Goal: Register for event/course

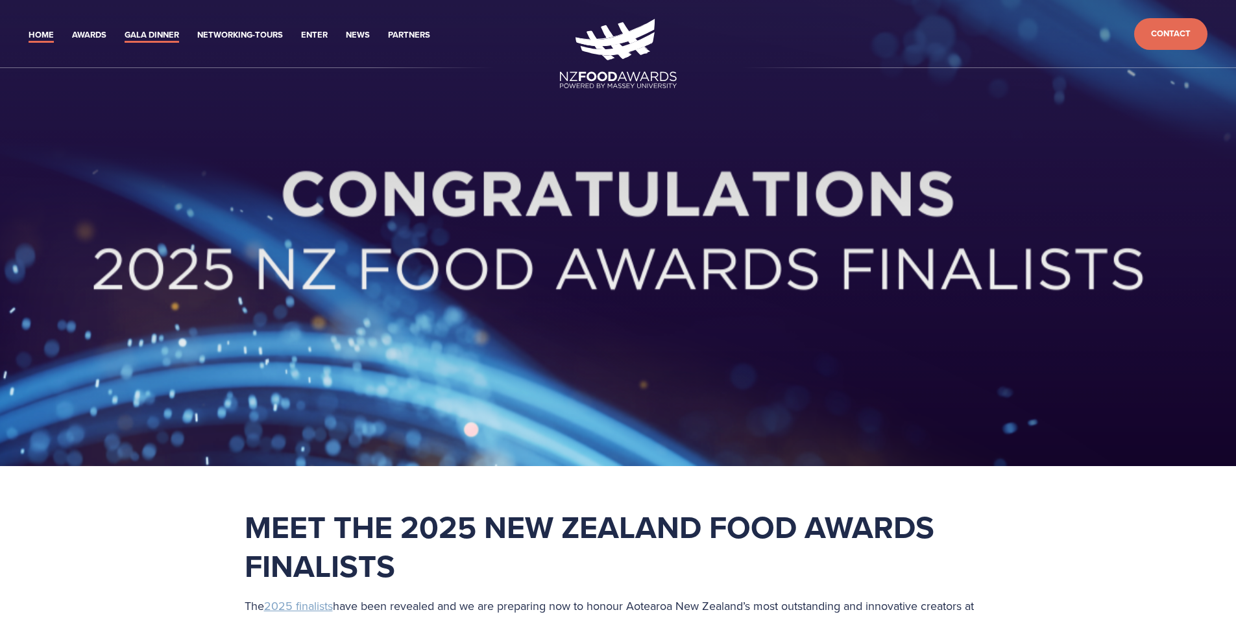
click at [169, 36] on link "Gala Dinner" at bounding box center [152, 35] width 54 height 15
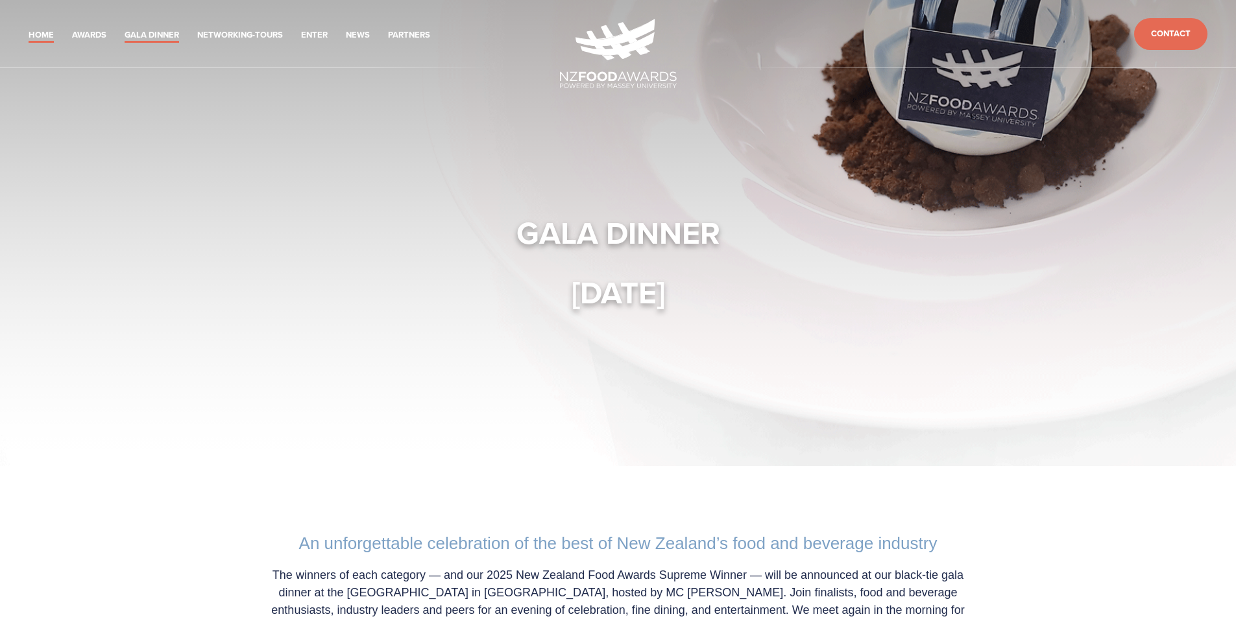
click at [34, 35] on link "Home" at bounding box center [41, 35] width 25 height 15
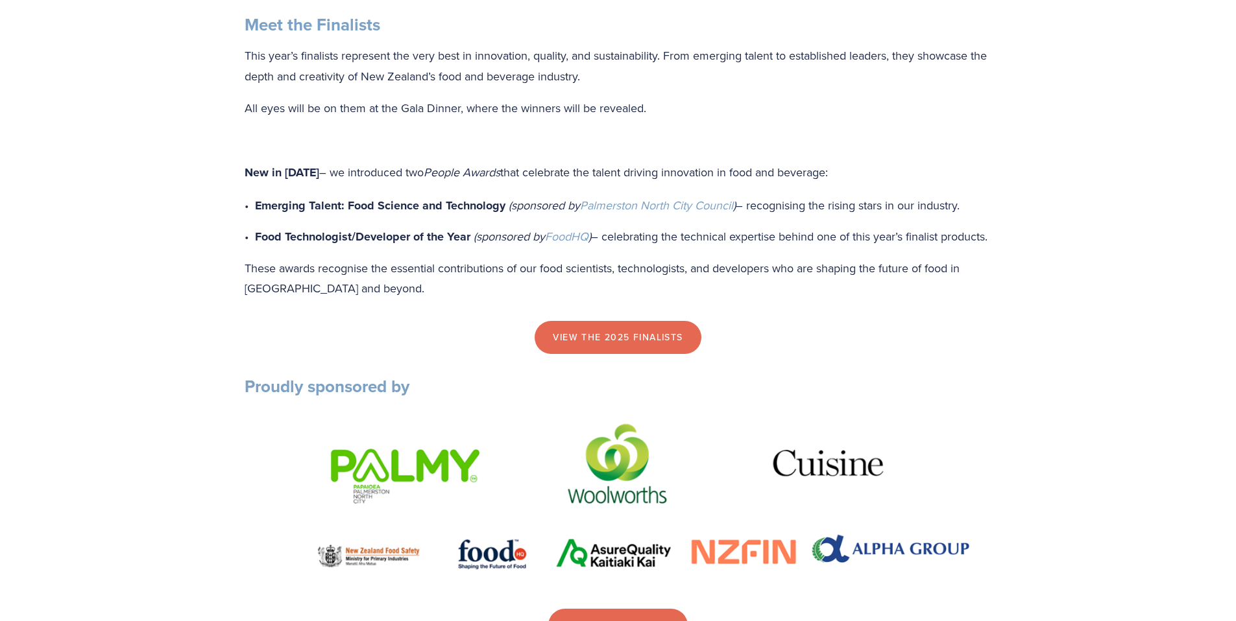
scroll to position [1173, 0]
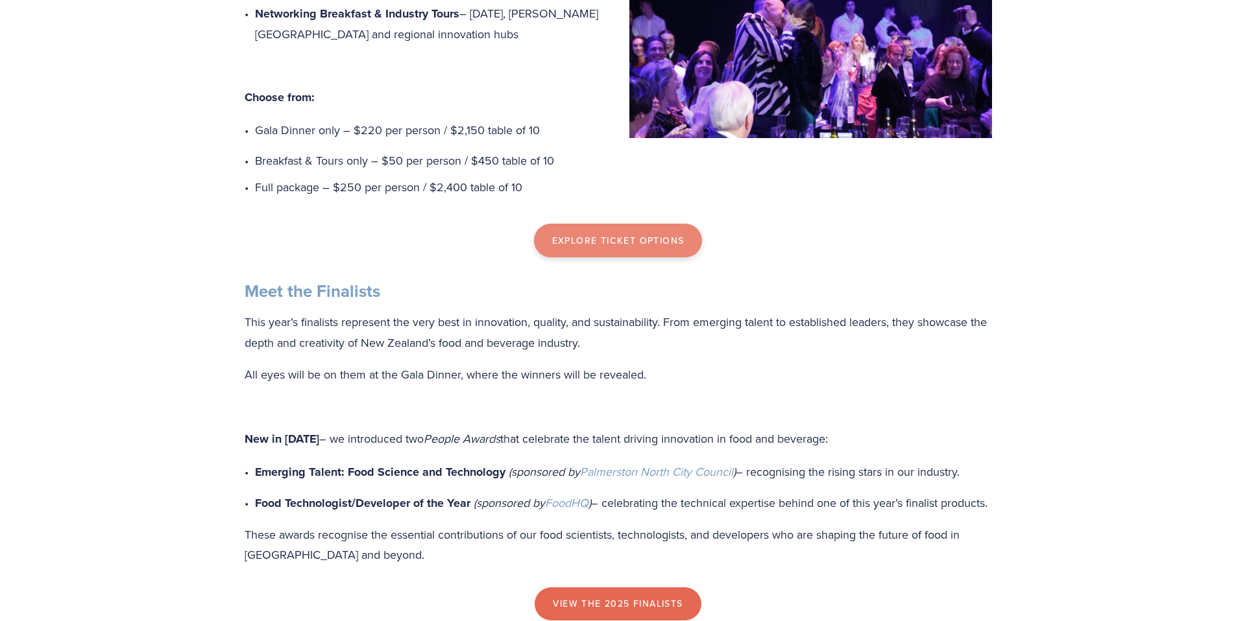
click at [596, 257] on link "Explore Ticket Options" at bounding box center [618, 241] width 169 height 34
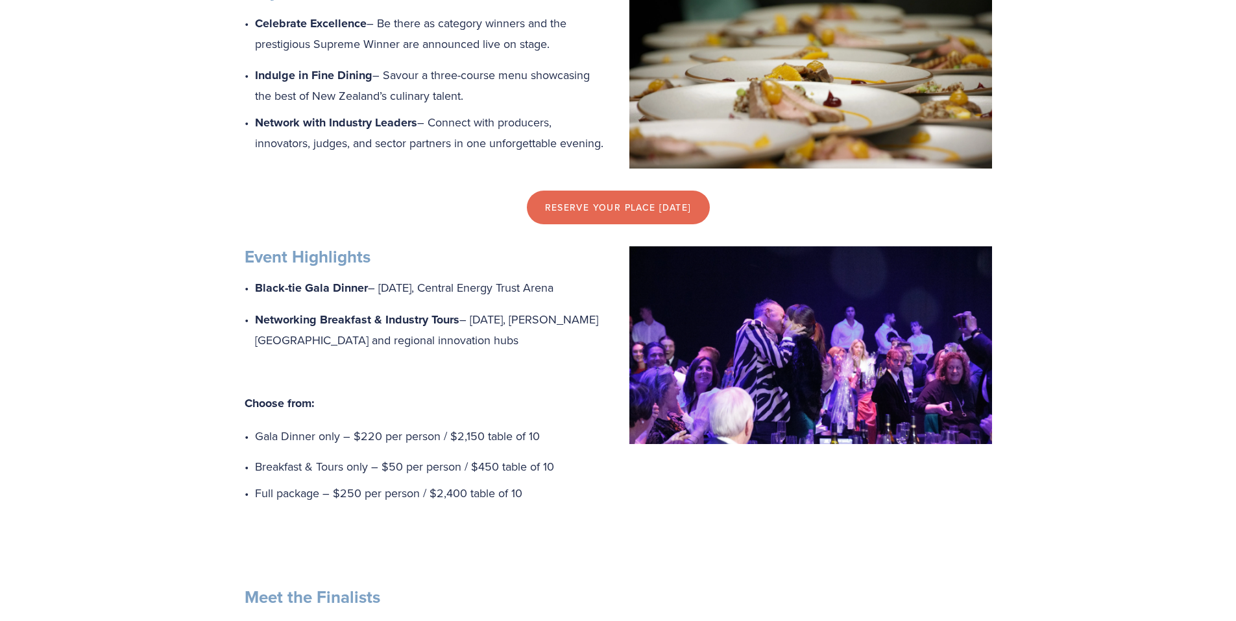
scroll to position [672, 0]
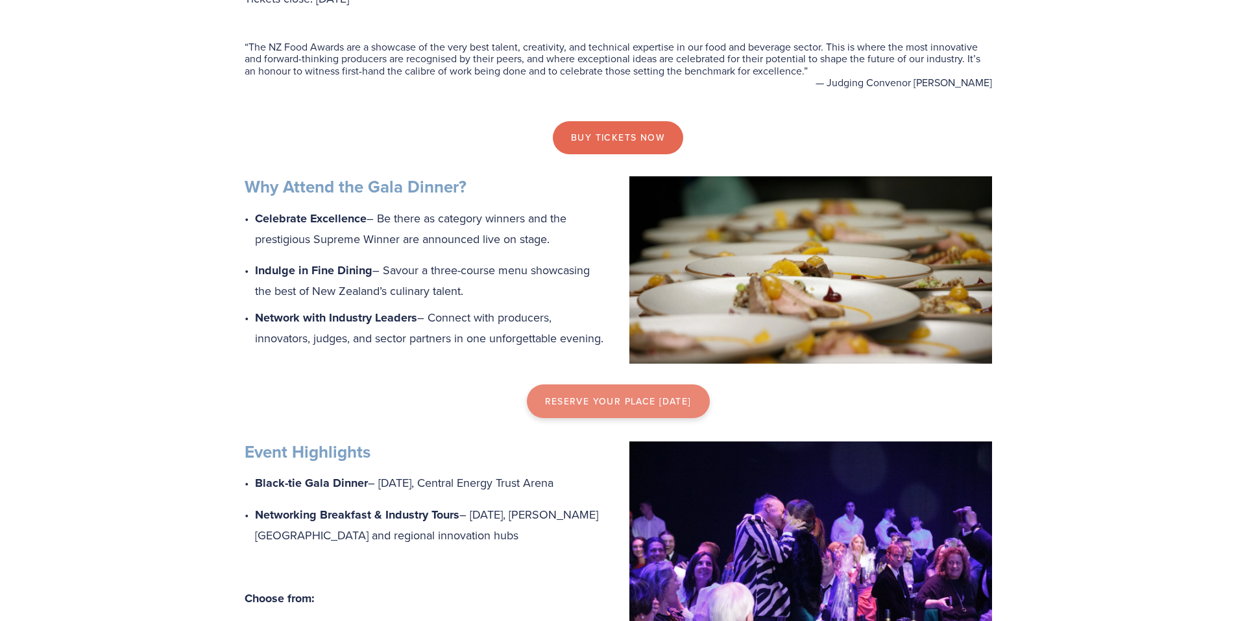
click at [593, 418] on link "reserve your place [DATE]" at bounding box center [618, 402] width 183 height 34
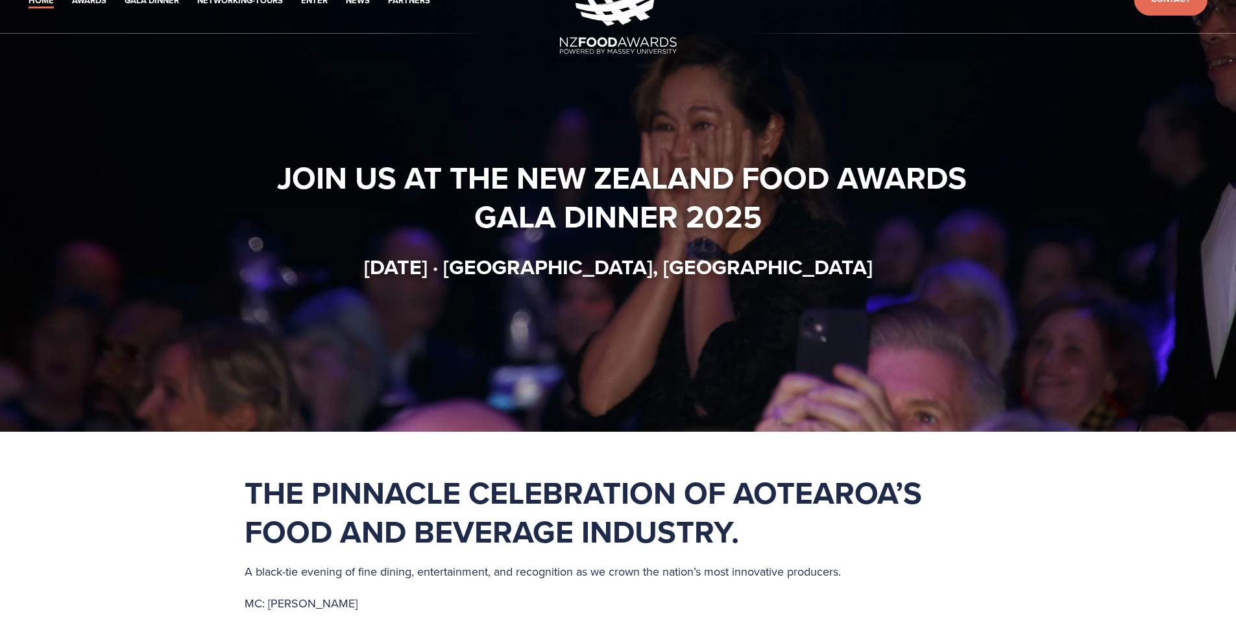
scroll to position [27, 0]
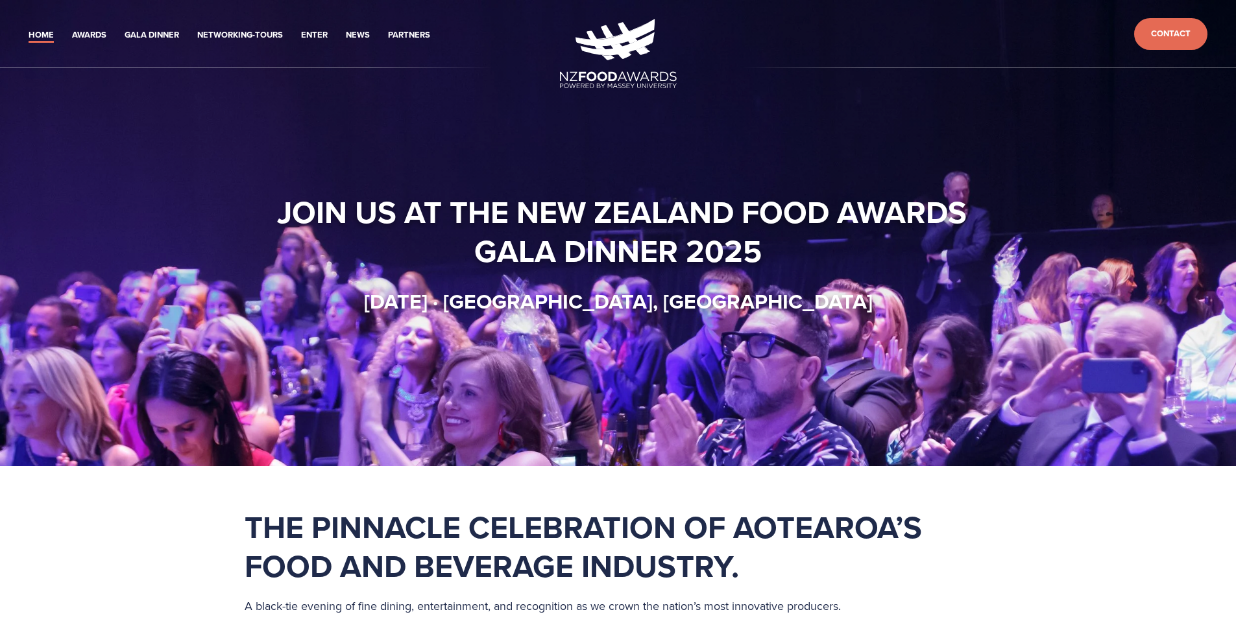
scroll to position [27, 0]
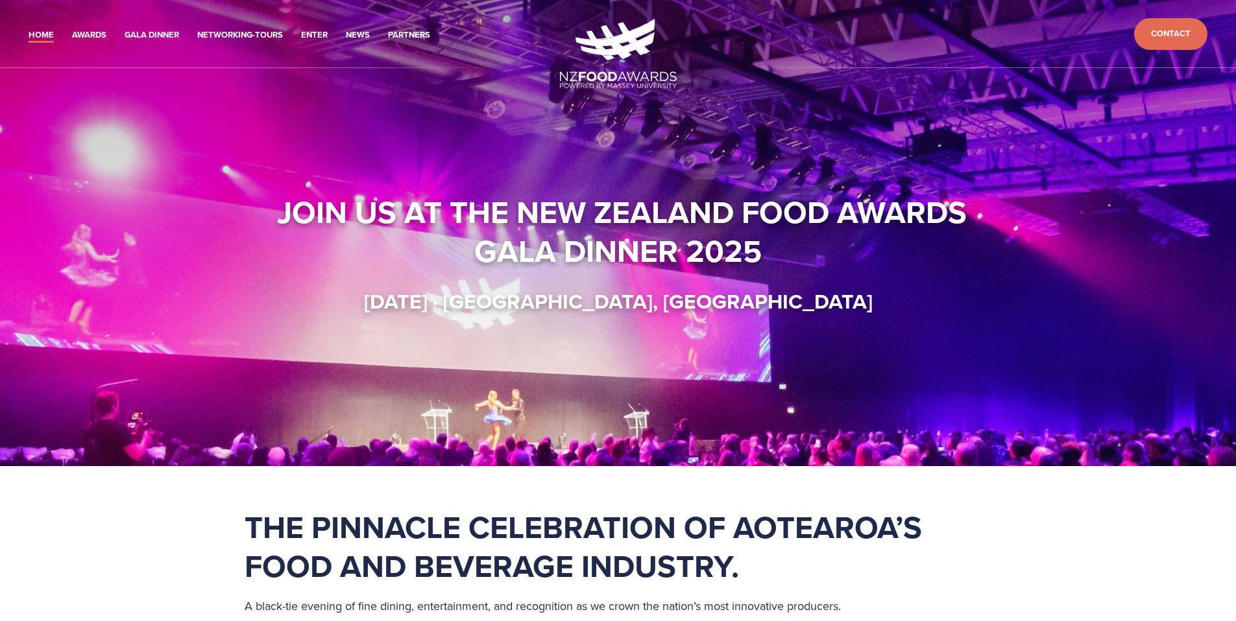
scroll to position [27, 0]
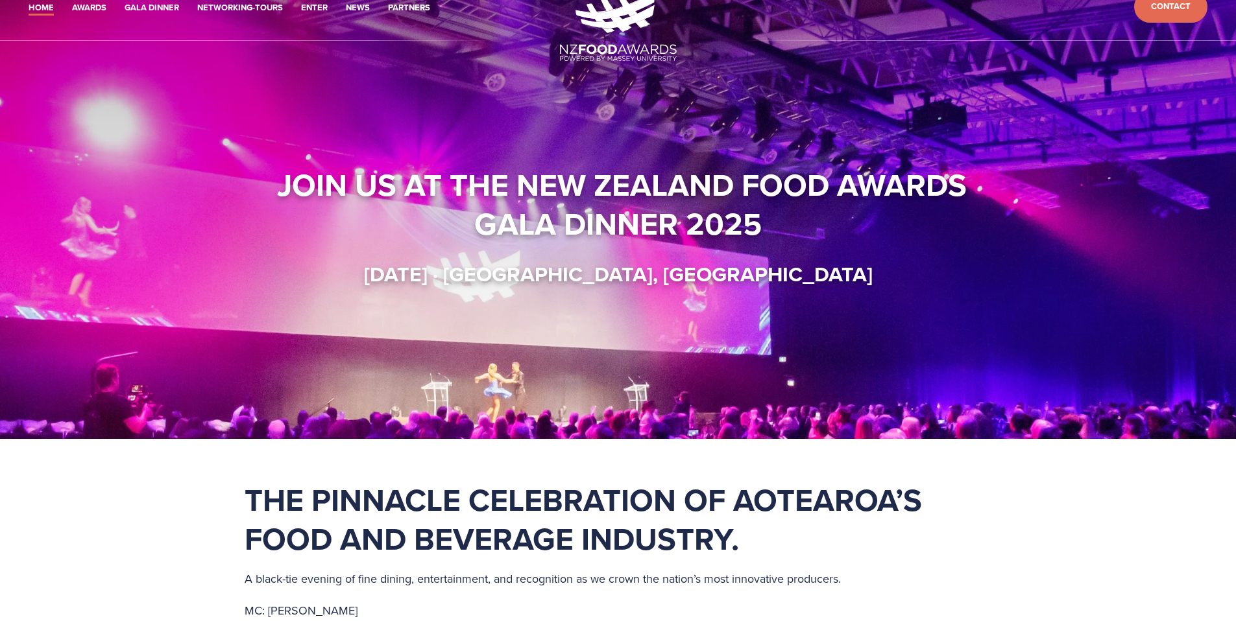
click at [236, 95] on div "Join us at the New Zealand Food Awards Gala Dinner 2025 Thursday 16 October · C…" at bounding box center [618, 226] width 830 height 288
click at [322, 174] on strong "Join us at the New Zealand Food Awards Gala Dinner 2025" at bounding box center [625, 204] width 697 height 84
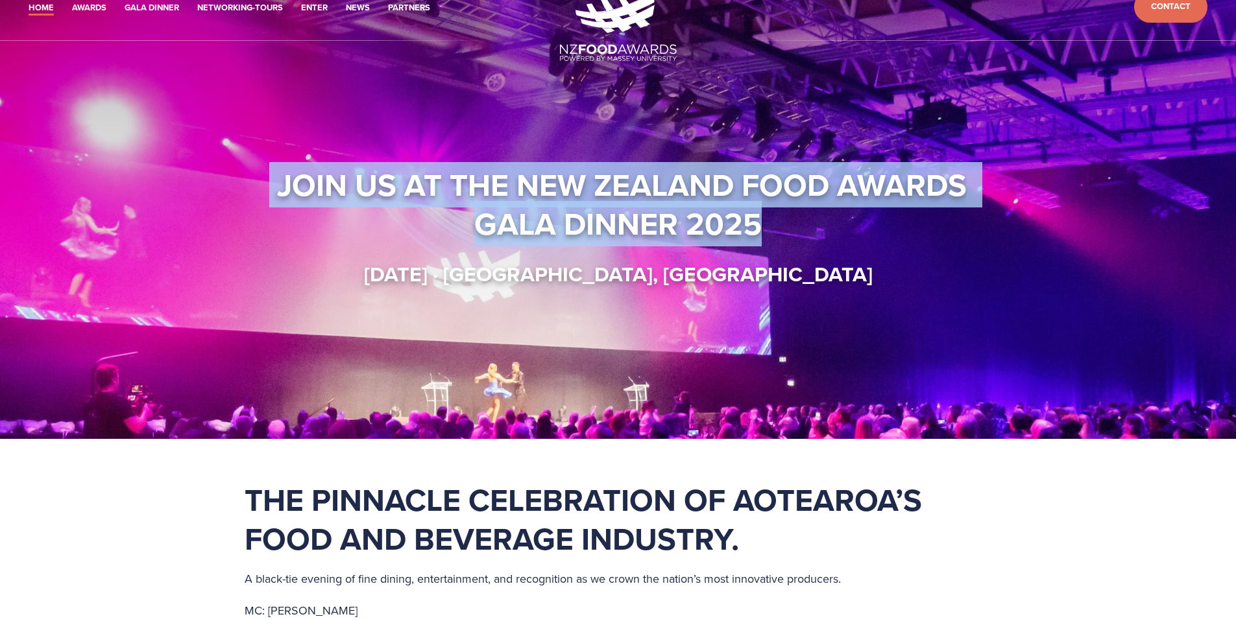
click at [322, 174] on strong "Join us at the New Zealand Food Awards Gala Dinner 2025" at bounding box center [625, 204] width 697 height 84
click at [280, 136] on div "Join us at the New Zealand Food Awards Gala Dinner 2025 Thursday 16 October · C…" at bounding box center [618, 226] width 830 height 288
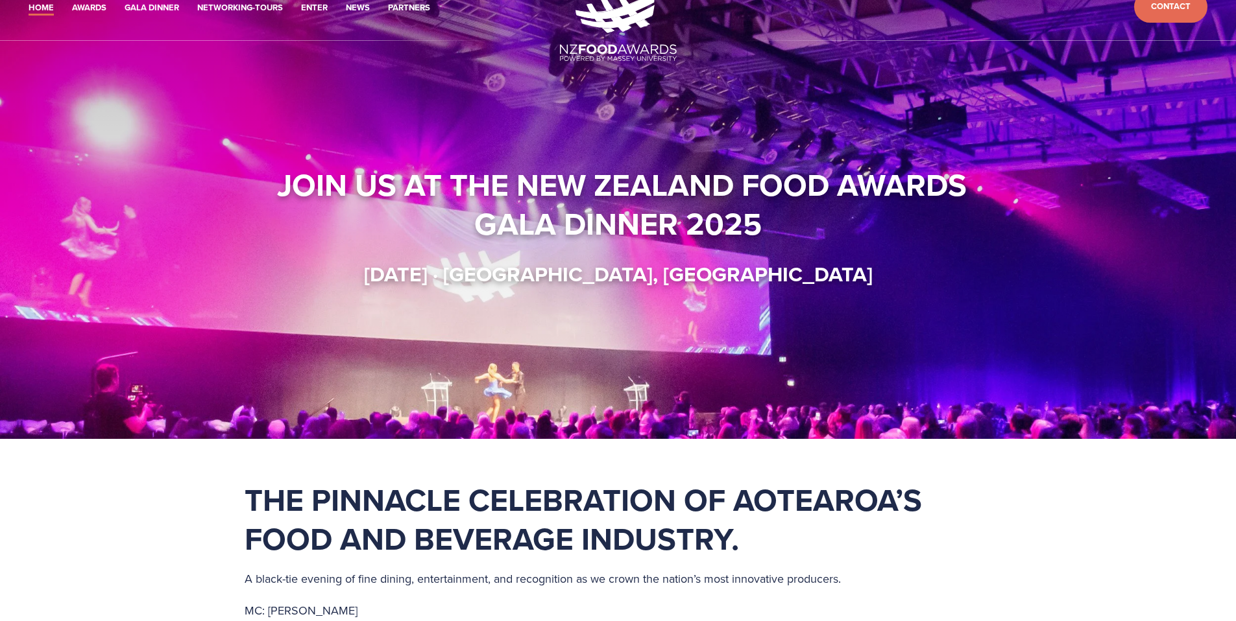
click at [27, 64] on div at bounding box center [618, 206] width 1236 height 466
click at [12, 53] on div at bounding box center [618, 206] width 1236 height 466
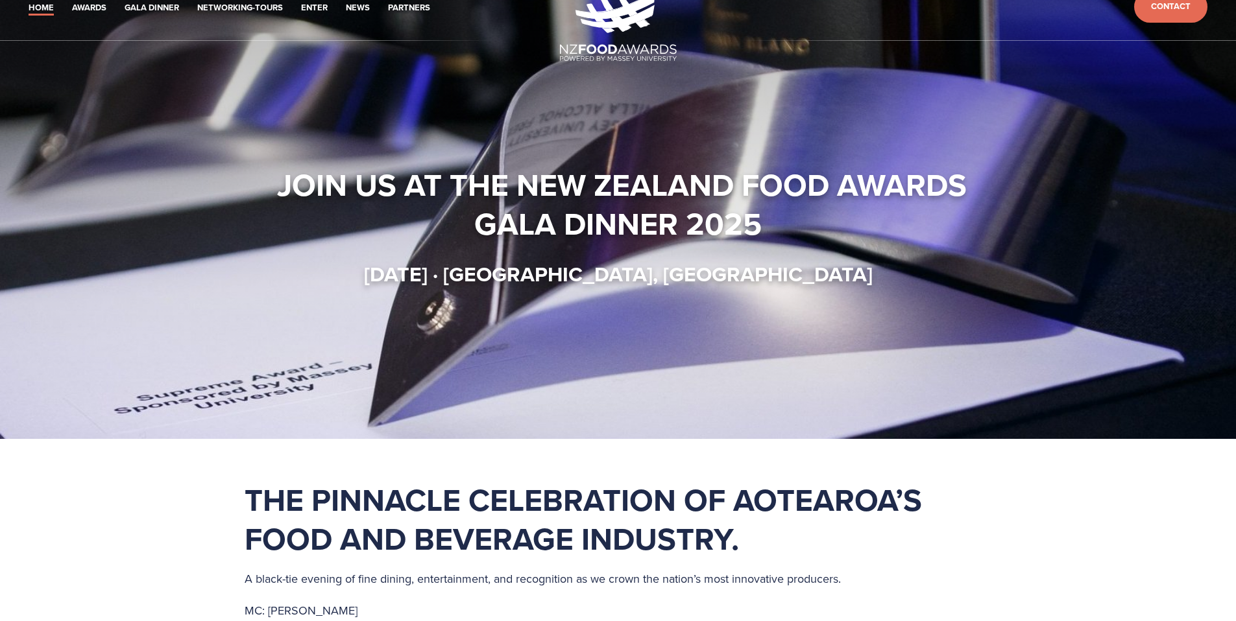
scroll to position [30, 0]
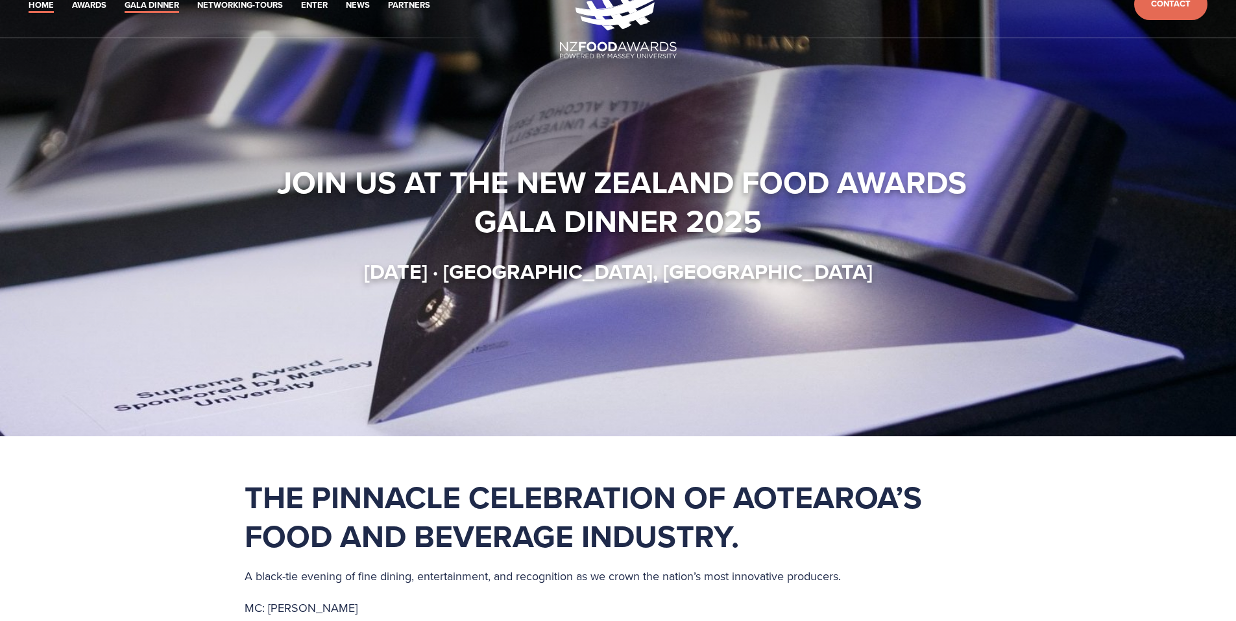
click at [160, 10] on link "Gala Dinner" at bounding box center [152, 5] width 54 height 15
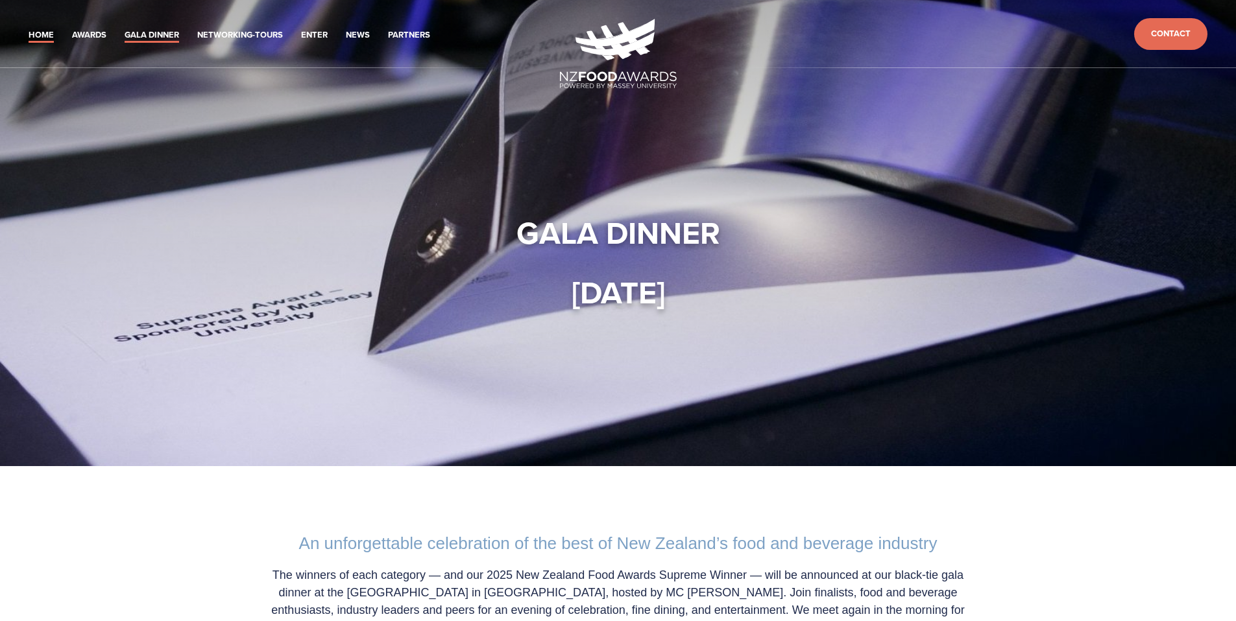
click at [47, 37] on link "Home" at bounding box center [41, 35] width 25 height 15
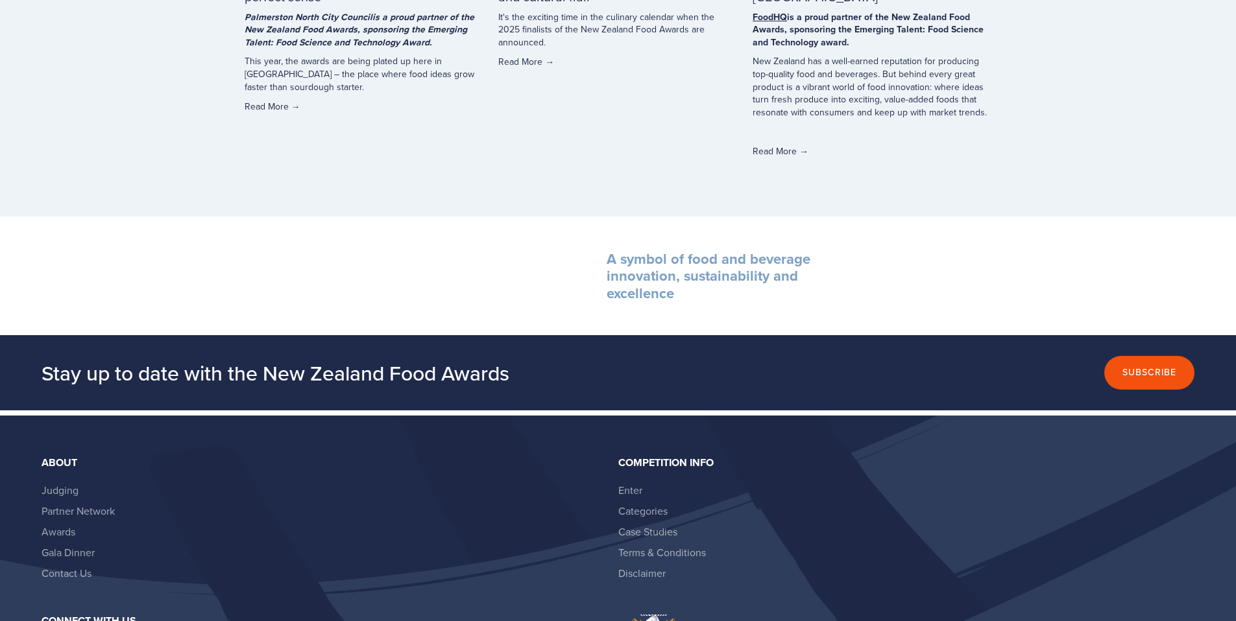
scroll to position [3712, 0]
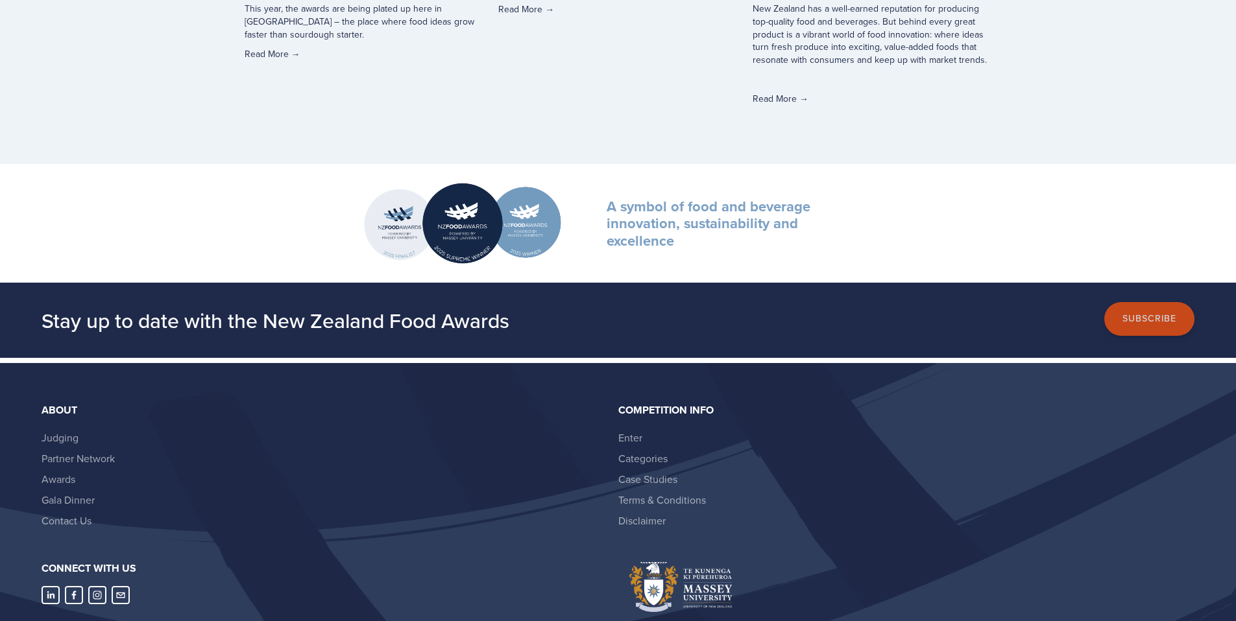
click at [1142, 335] on button "Subscribe" at bounding box center [1149, 319] width 90 height 34
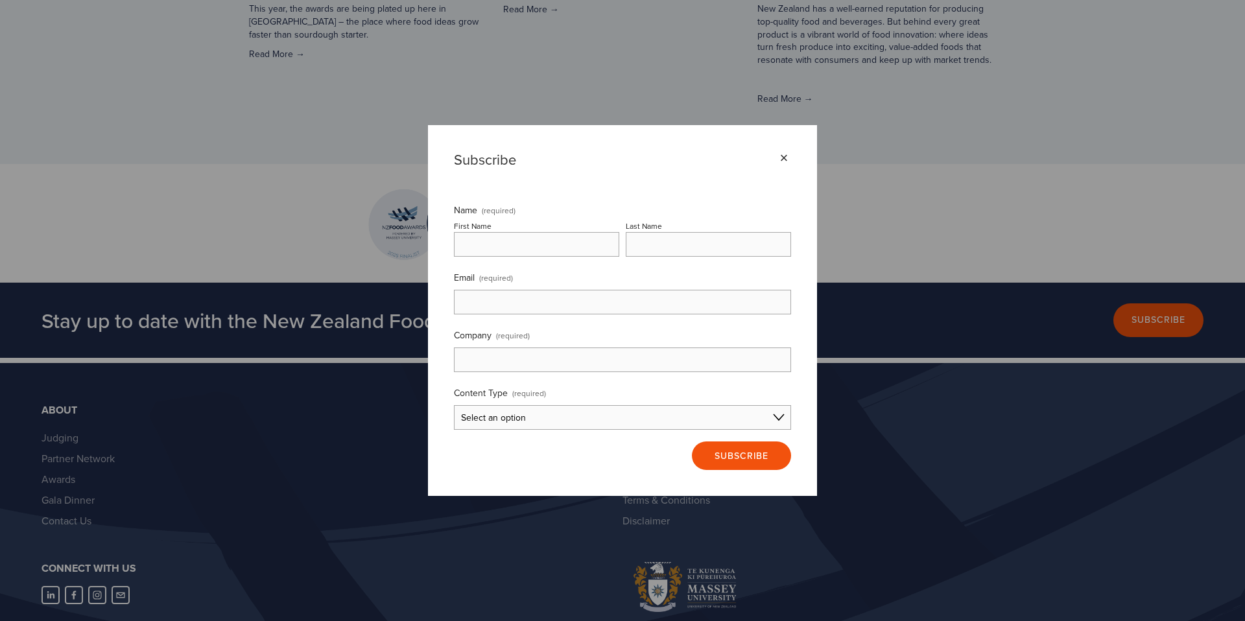
click at [785, 160] on div "×" at bounding box center [784, 158] width 14 height 14
